Goal: Task Accomplishment & Management: Use online tool/utility

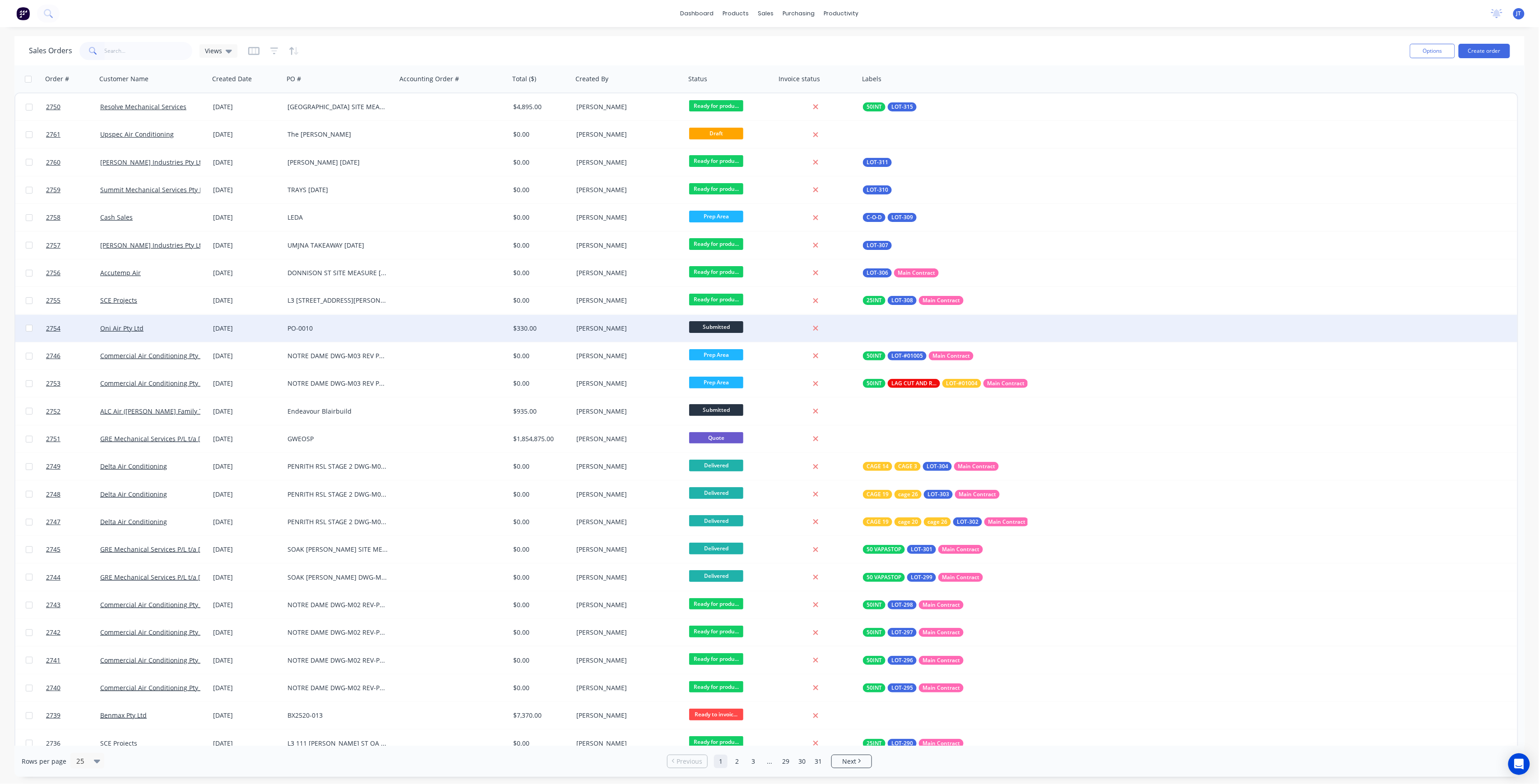
click at [671, 333] on div "[PERSON_NAME]" at bounding box center [629, 328] width 113 height 27
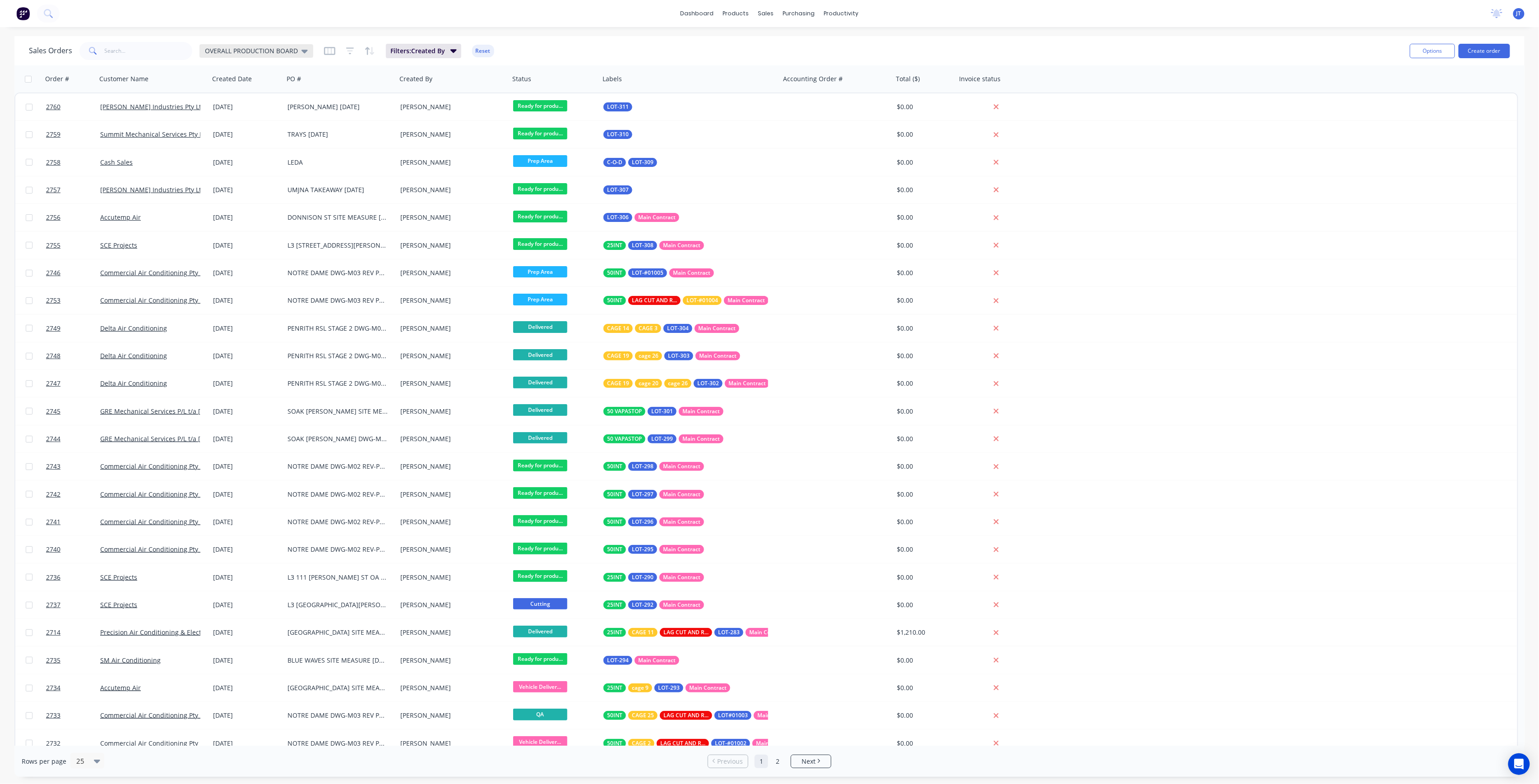
click at [304, 56] on div "OVERALL PRODUCTION BOARD" at bounding box center [257, 51] width 114 height 14
click at [266, 120] on div "None edit" at bounding box center [262, 127] width 121 height 18
click at [266, 122] on button "None" at bounding box center [253, 127] width 103 height 10
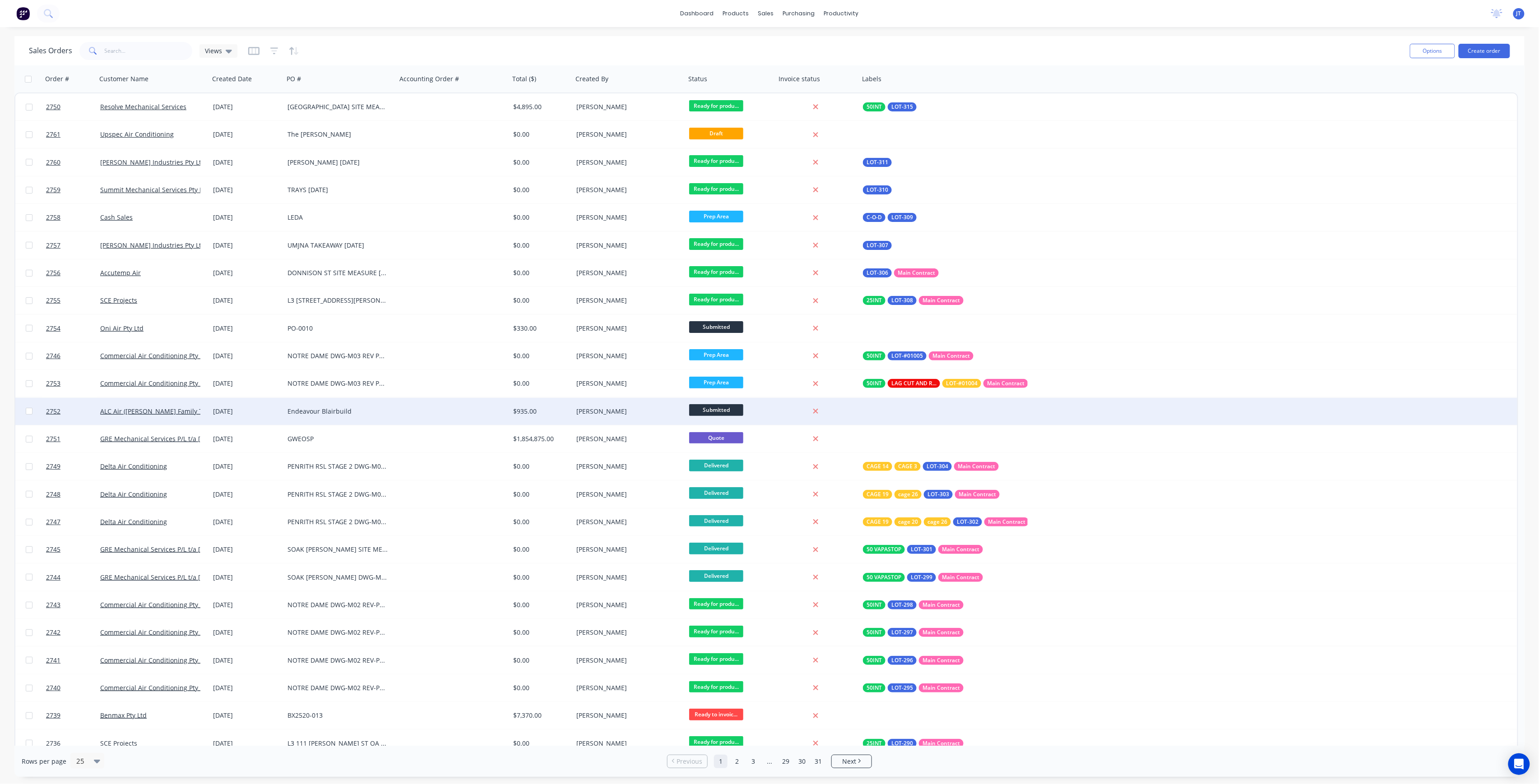
click at [421, 416] on div at bounding box center [453, 410] width 113 height 27
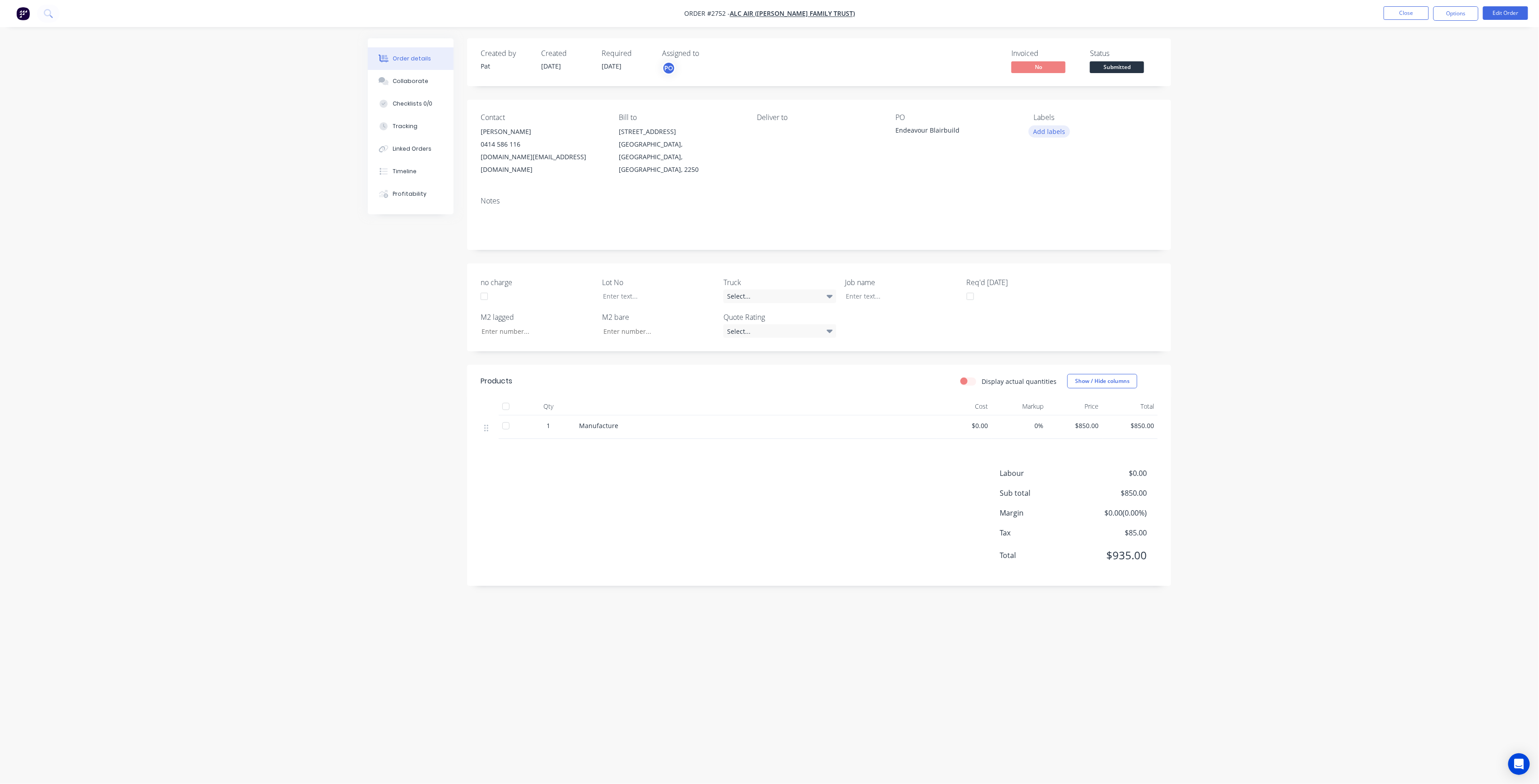
click at [1038, 130] on button "Add labels" at bounding box center [1049, 132] width 42 height 12
click at [1094, 156] on input "text" at bounding box center [1108, 159] width 94 height 18
type input "LOT-316"
click at [1074, 210] on div "LOT-316" at bounding box center [1072, 213] width 29 height 10
click at [633, 290] on div at bounding box center [652, 296] width 113 height 13
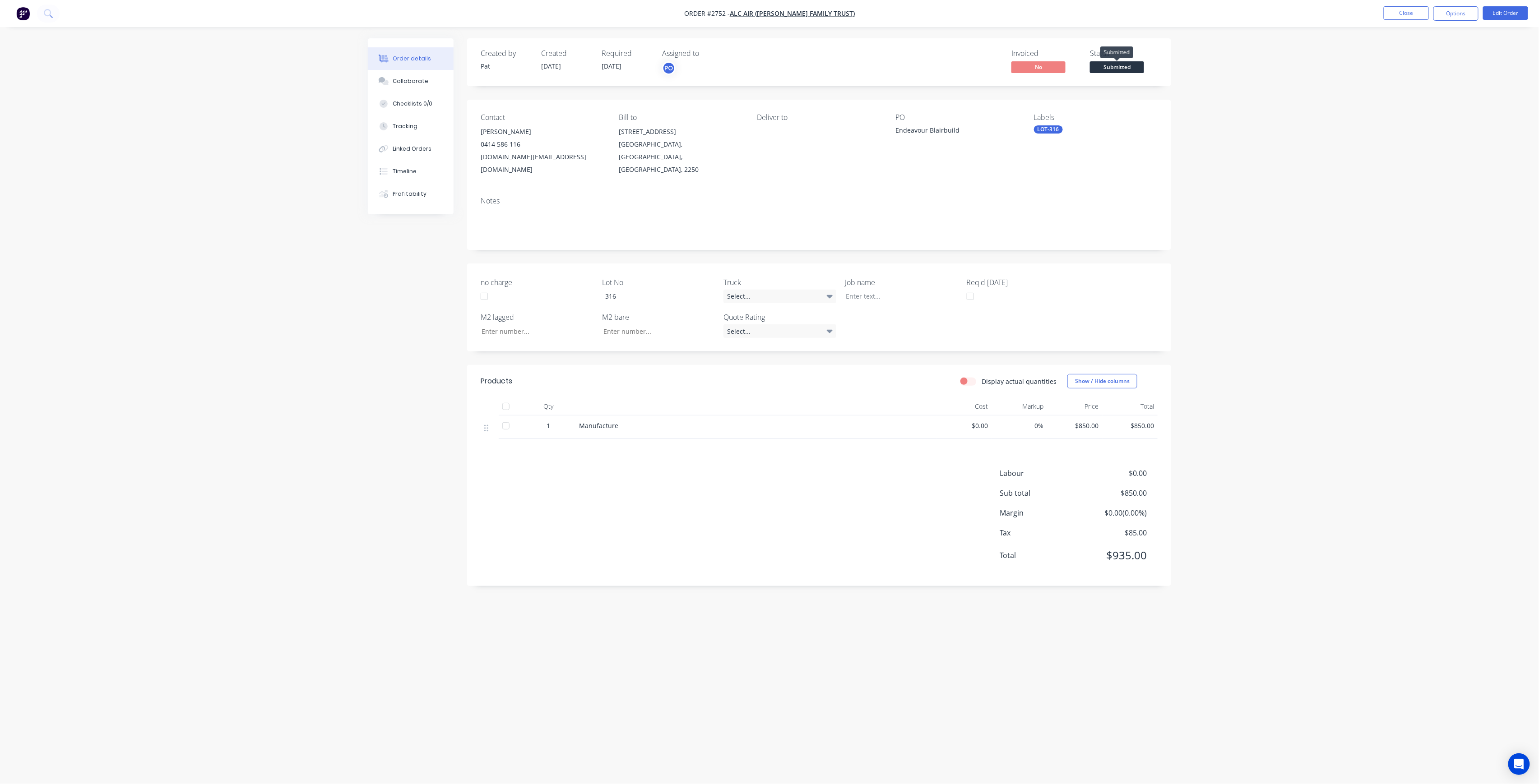
click at [1103, 67] on span "Submitted" at bounding box center [1116, 66] width 54 height 11
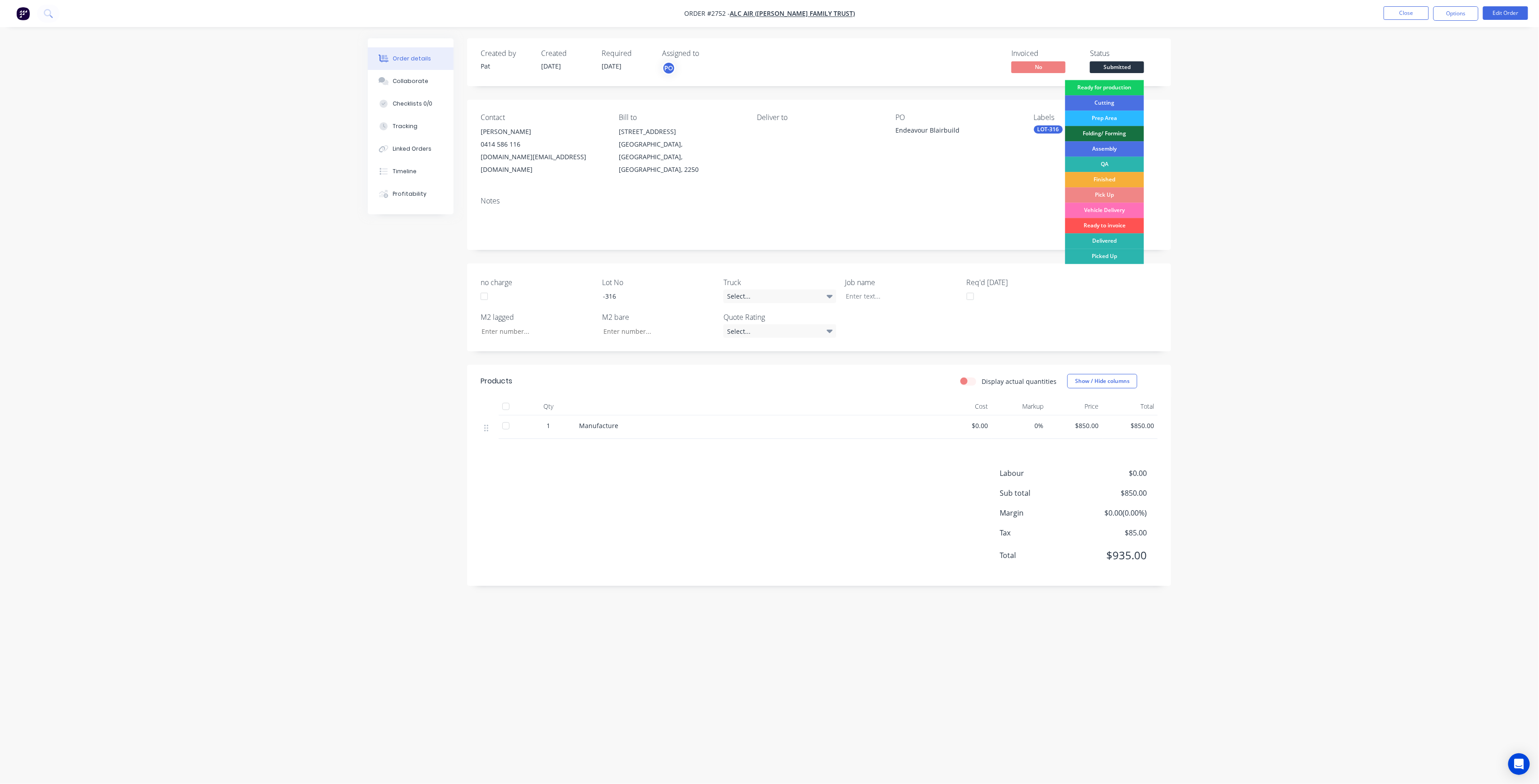
click at [1112, 82] on div "Ready for production" at bounding box center [1104, 87] width 79 height 15
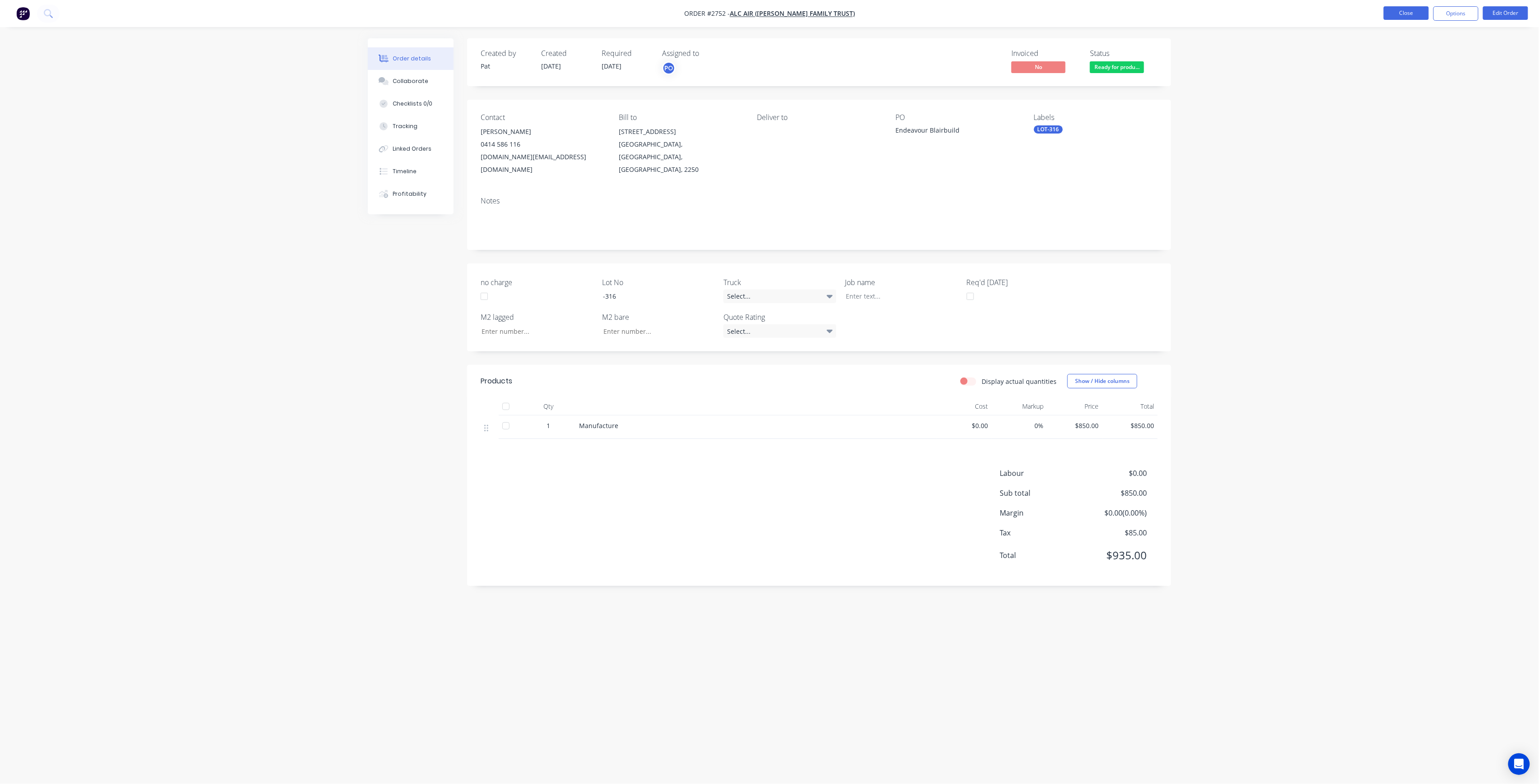
click at [1405, 18] on button "Close" at bounding box center [1405, 13] width 45 height 14
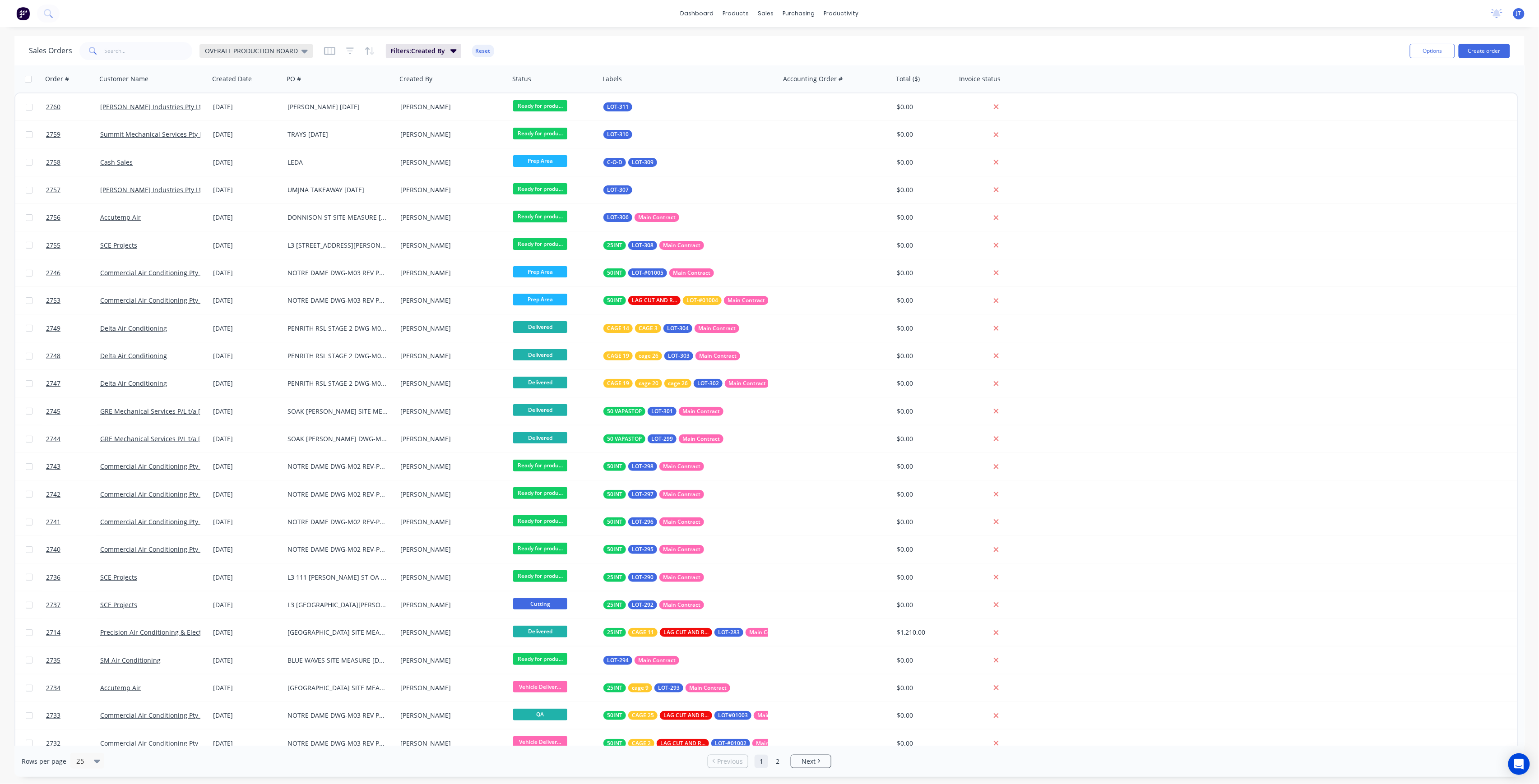
click at [293, 45] on div "OVERALL PRODUCTION BOARD" at bounding box center [257, 51] width 114 height 14
click at [273, 130] on button "None" at bounding box center [253, 127] width 103 height 10
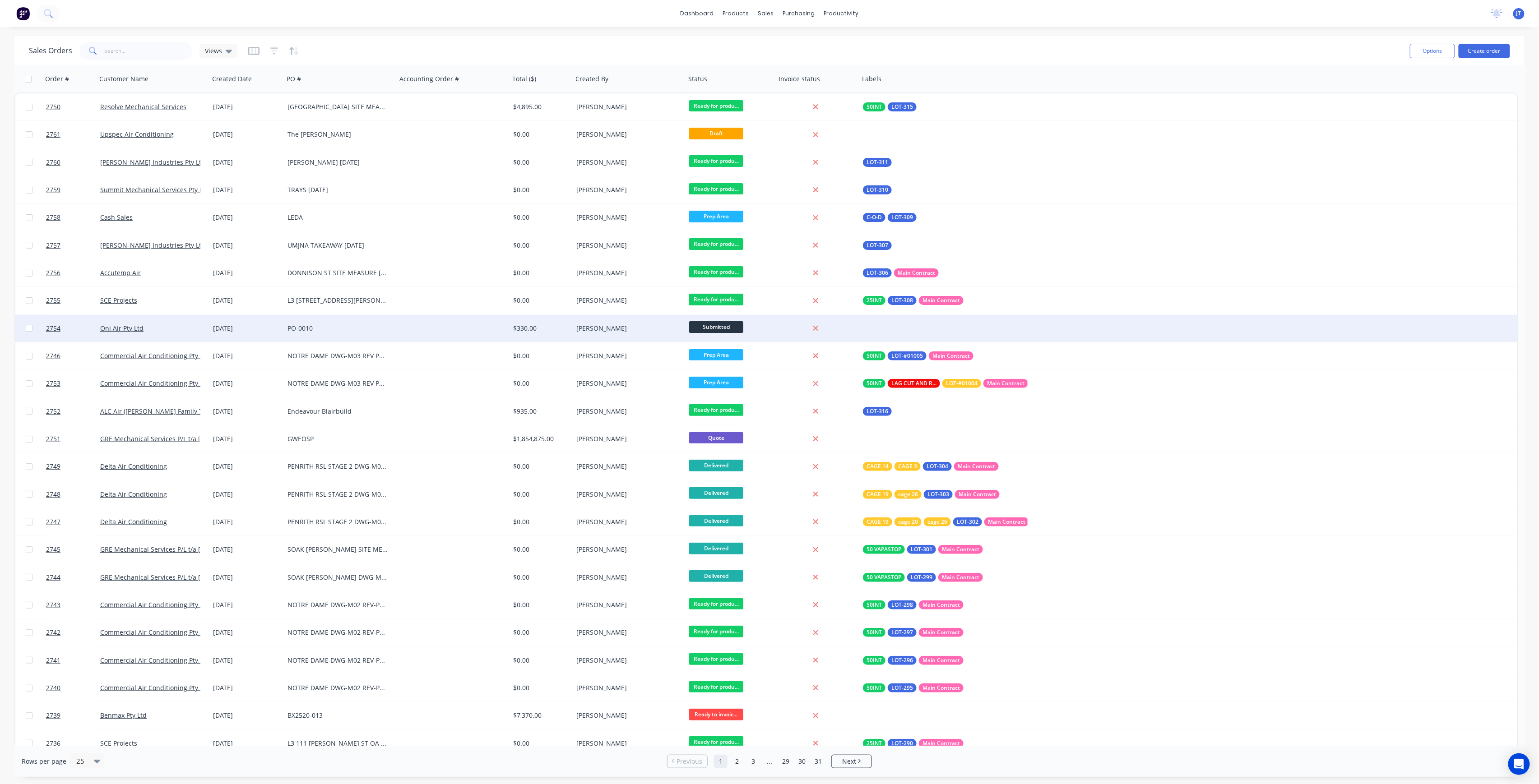
click at [480, 317] on div at bounding box center [453, 328] width 113 height 27
